Goal: Find specific page/section: Find specific page/section

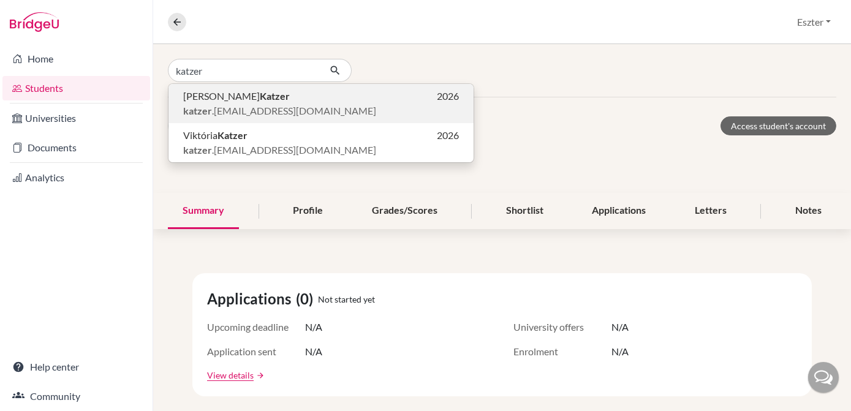
type input "katzer"
click at [263, 104] on span "[PERSON_NAME] .[EMAIL_ADDRESS][DOMAIN_NAME]" at bounding box center [279, 111] width 193 height 15
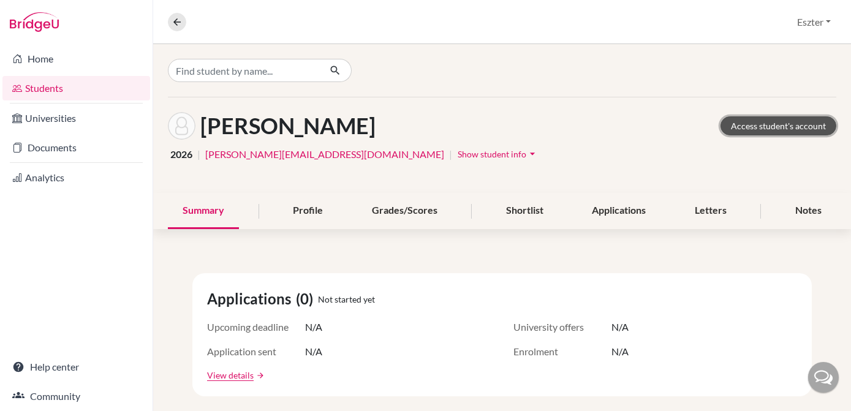
click at [755, 119] on link "Access student's account" at bounding box center [778, 125] width 116 height 19
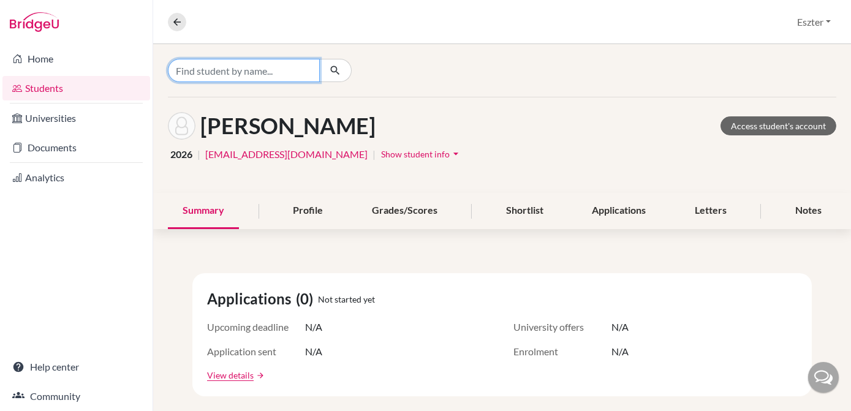
click at [241, 71] on input "Find student by name..." at bounding box center [244, 70] width 152 height 23
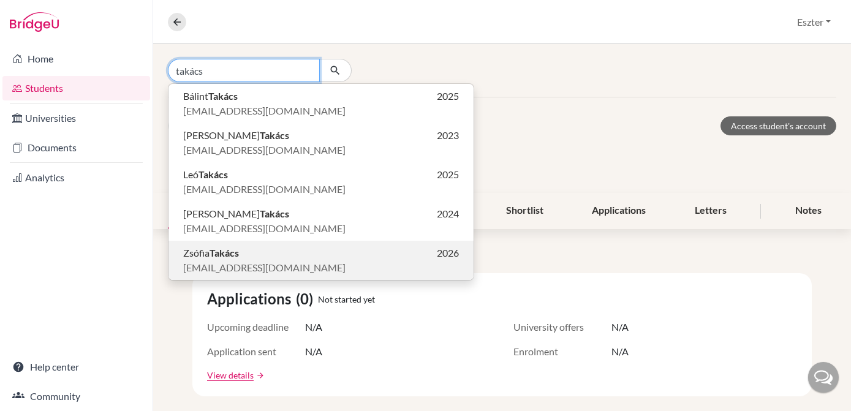
type input "takács"
click at [246, 256] on p "Zsófia Takács 2026" at bounding box center [321, 253] width 276 height 15
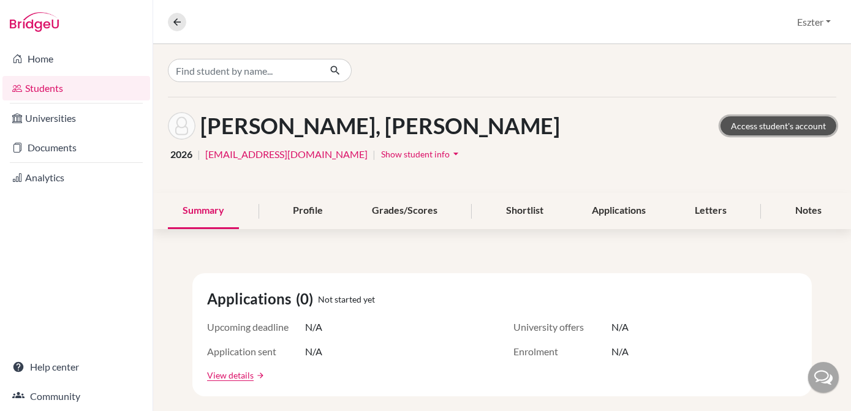
click at [748, 128] on link "Access student's account" at bounding box center [778, 125] width 116 height 19
